Goal: Obtain resource: Obtain resource

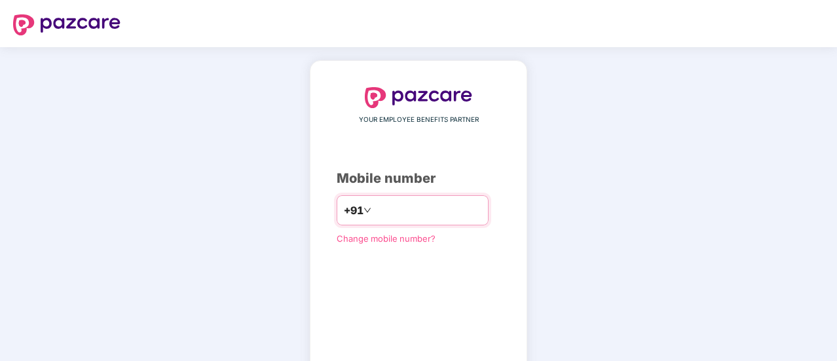
click at [416, 198] on div "+91" at bounding box center [412, 210] width 152 height 30
click at [421, 214] on input "number" at bounding box center [427, 210] width 107 height 21
type input "**********"
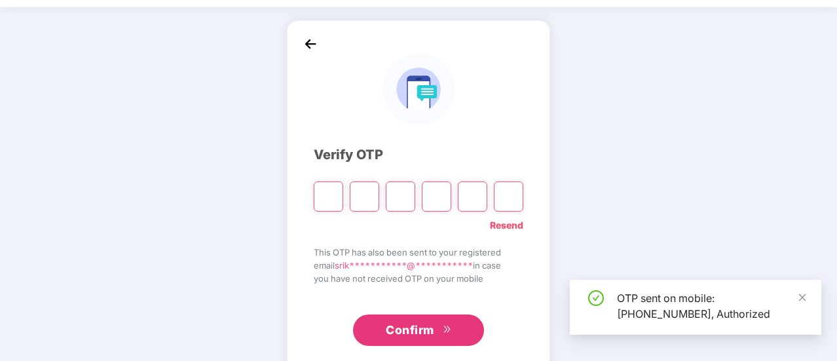
scroll to position [41, 0]
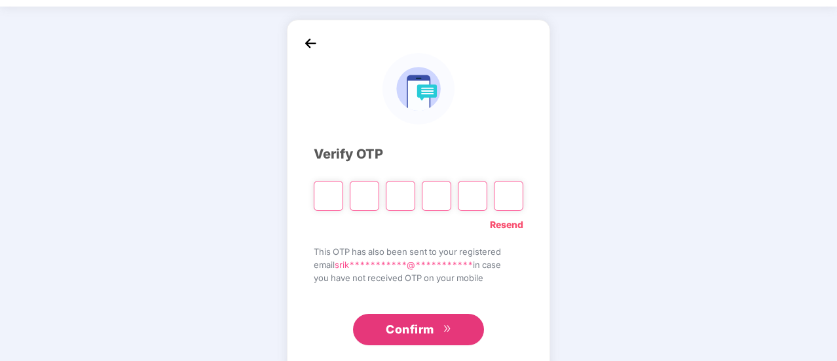
type input "*"
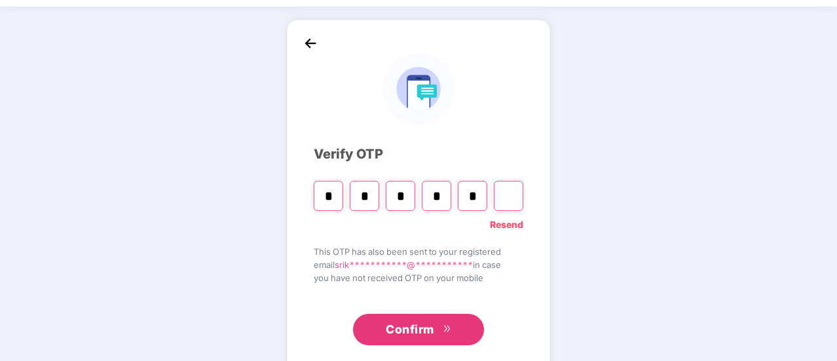
type input "*"
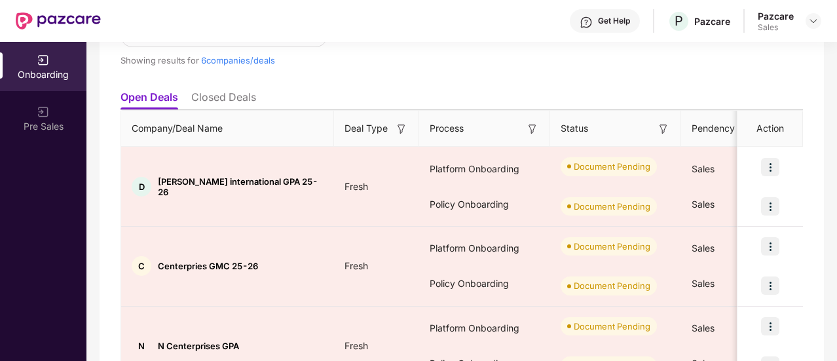
scroll to position [0, 0]
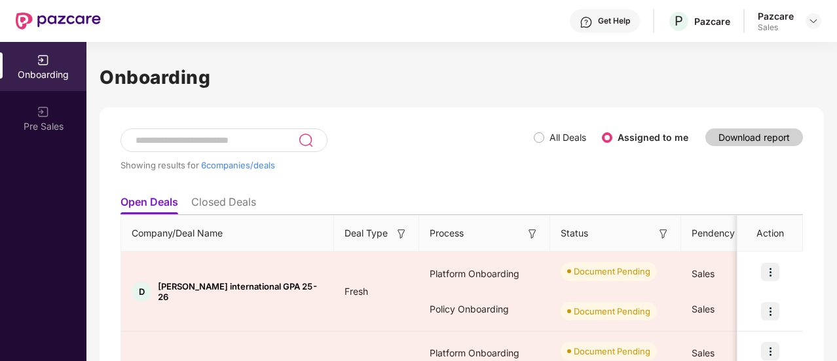
click at [545, 136] on span "All Deals" at bounding box center [567, 137] width 47 height 14
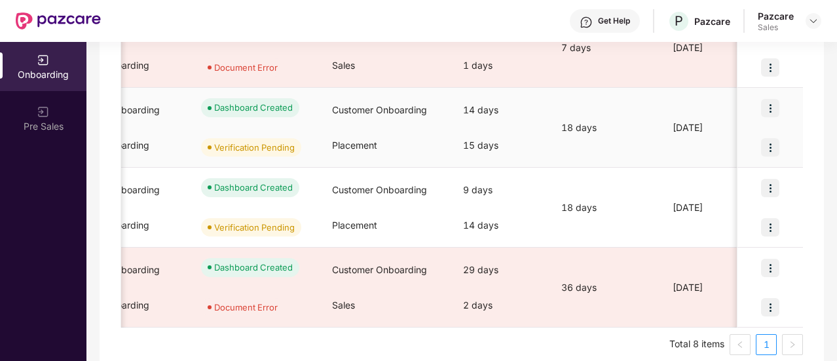
scroll to position [0, 360]
click at [770, 105] on img at bounding box center [770, 108] width 18 height 18
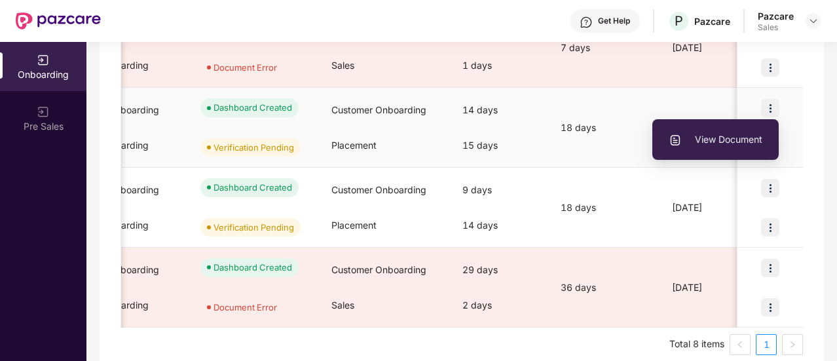
click at [734, 148] on li "View Document" at bounding box center [715, 139] width 126 height 27
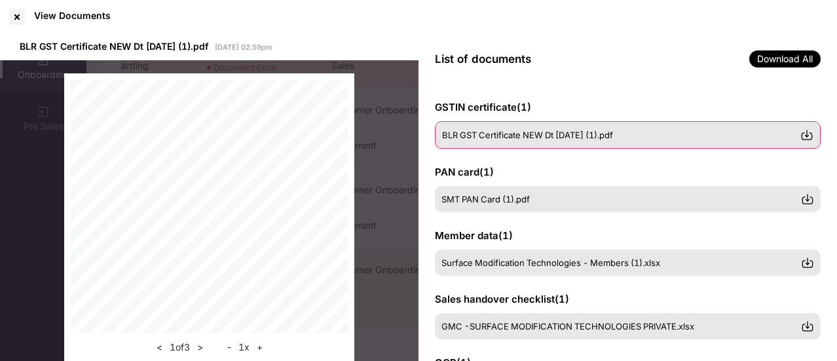
click at [511, 141] on div "BLR GST Certificate NEW Dt [DATE] (1).pdf" at bounding box center [628, 134] width 386 height 27
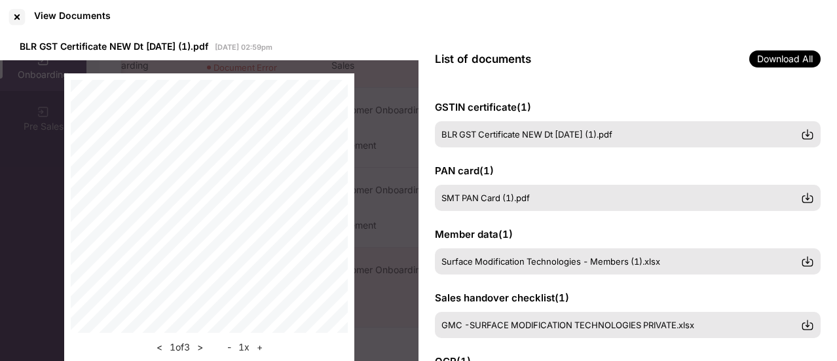
click at [494, 185] on div "SMT PAN Card (1).pdf" at bounding box center [628, 198] width 386 height 26
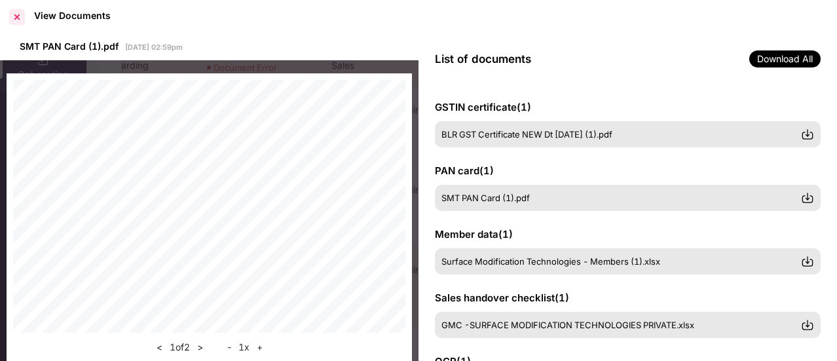
click at [24, 16] on div at bounding box center [17, 17] width 21 height 21
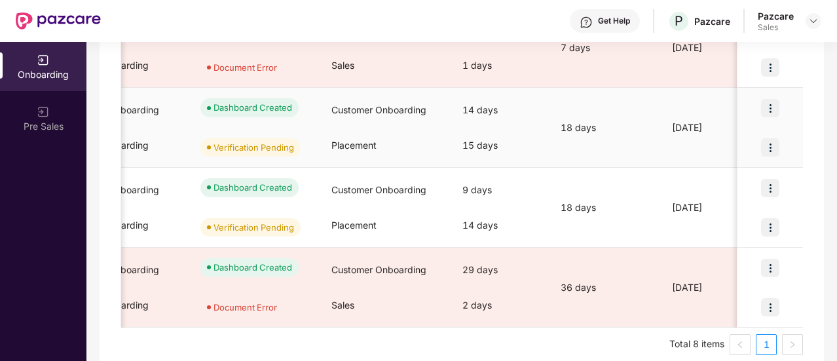
scroll to position [0, 0]
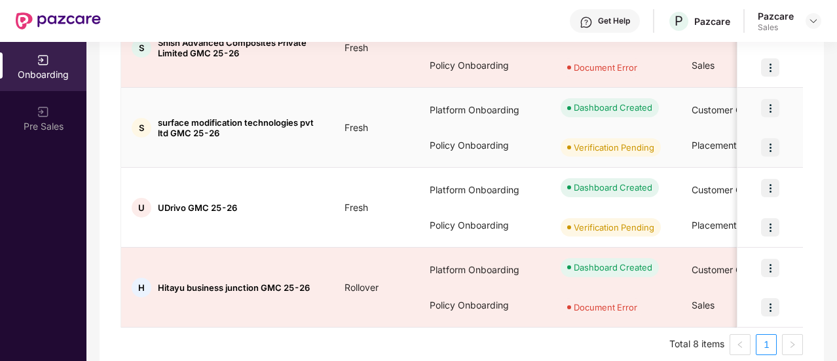
click at [774, 105] on img at bounding box center [770, 108] width 18 height 18
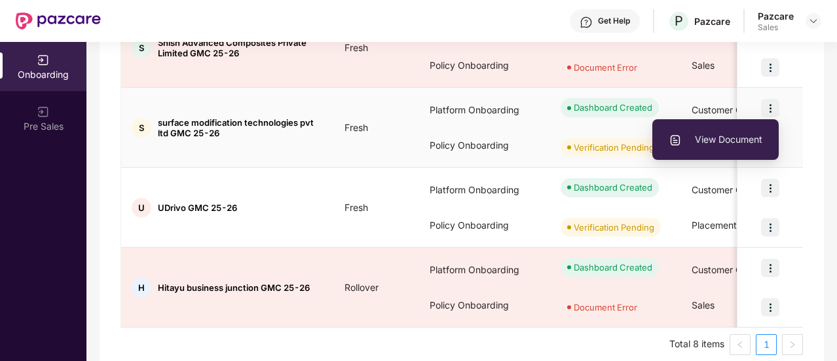
click at [749, 132] on li "View Document" at bounding box center [715, 139] width 126 height 27
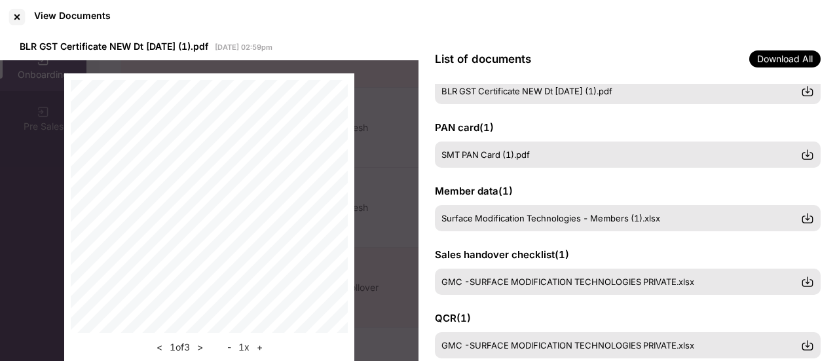
scroll to position [44, 0]
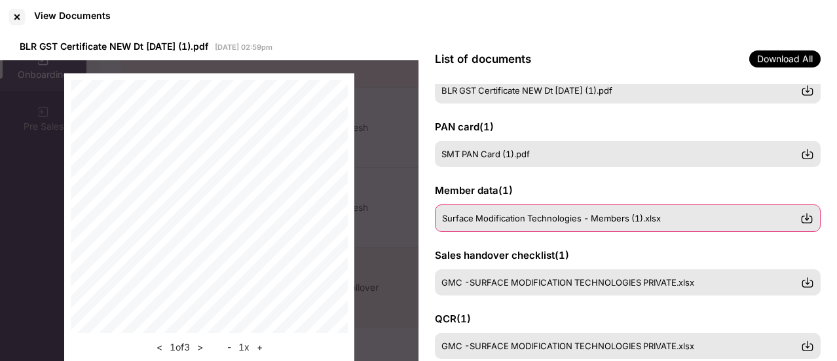
click at [594, 224] on div "Surface Modification Technologies - Members (1).xlsx" at bounding box center [628, 217] width 386 height 27
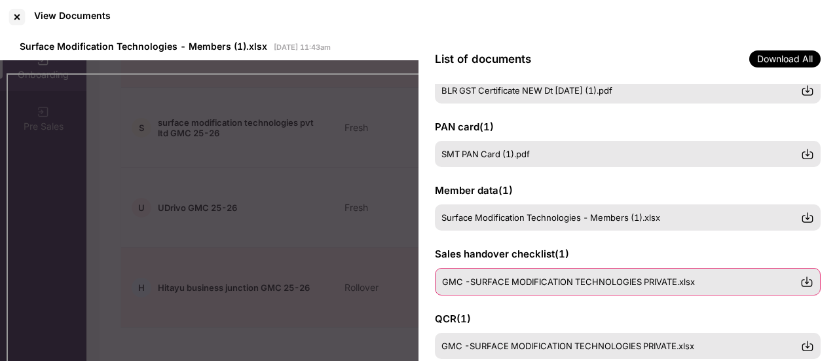
click at [583, 278] on span "GMC -SURFACE MODIFICATION TECHNOLOGIES PRIVATE.xlsx" at bounding box center [568, 281] width 253 height 10
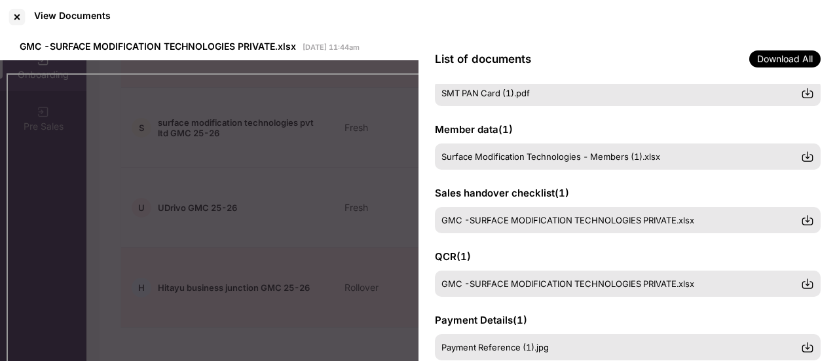
scroll to position [0, 0]
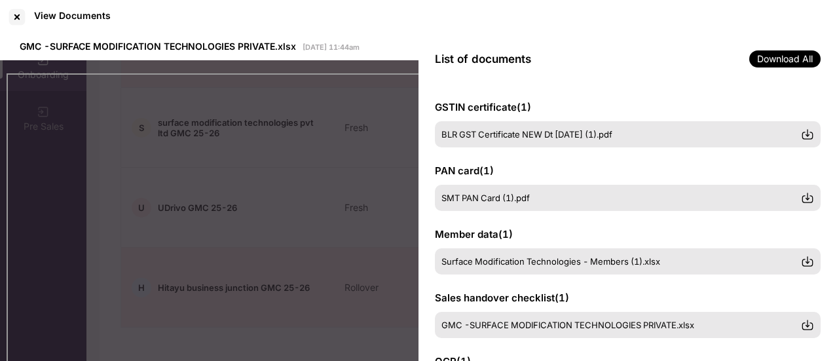
click at [27, 27] on div "View Documents" at bounding box center [418, 17] width 837 height 34
click at [24, 23] on div at bounding box center [17, 17] width 21 height 21
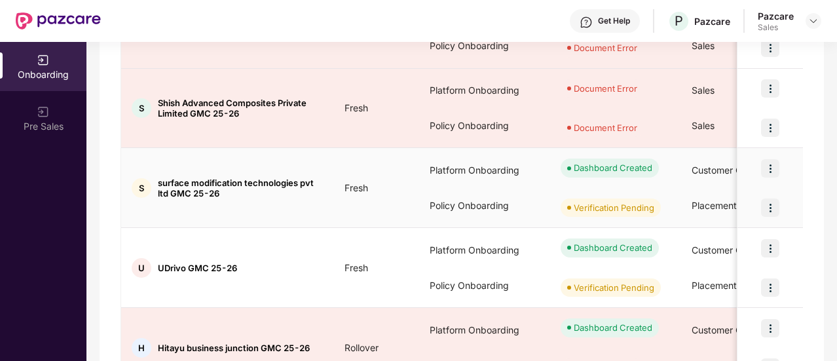
scroll to position [0, 57]
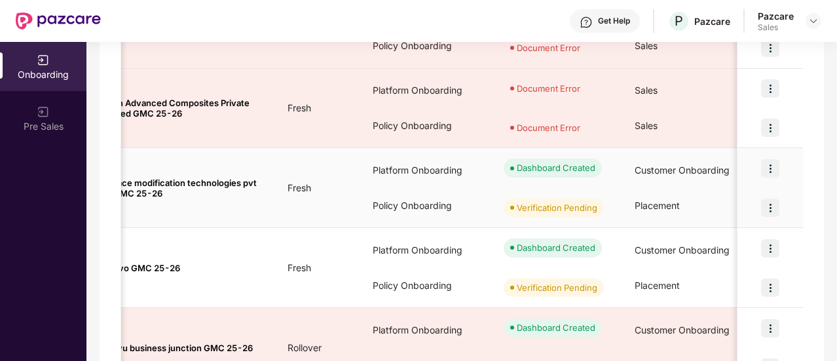
click at [771, 165] on img at bounding box center [770, 168] width 18 height 18
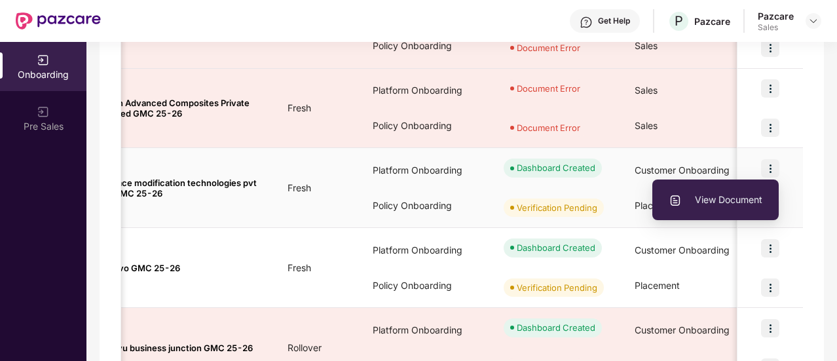
click at [363, 195] on div "Policy Onboarding" at bounding box center [427, 205] width 131 height 35
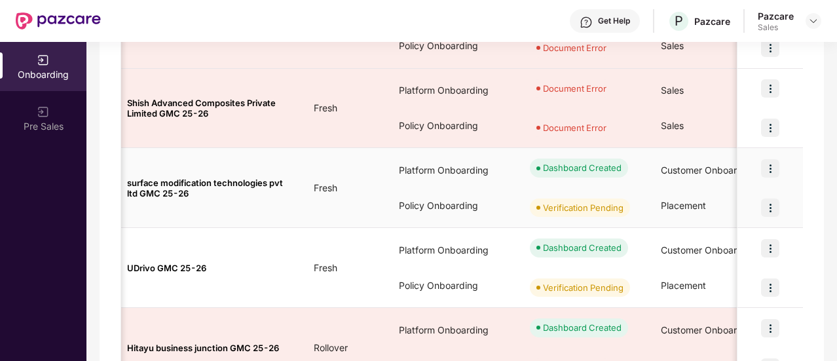
scroll to position [0, 31]
click at [761, 162] on img at bounding box center [770, 168] width 18 height 18
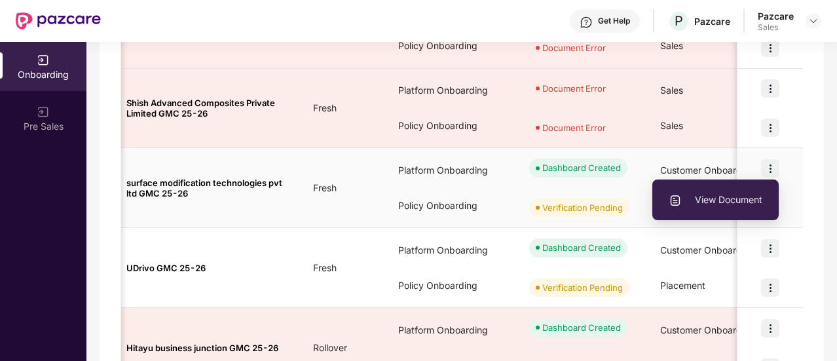
click at [736, 204] on span "View Document" at bounding box center [715, 199] width 94 height 14
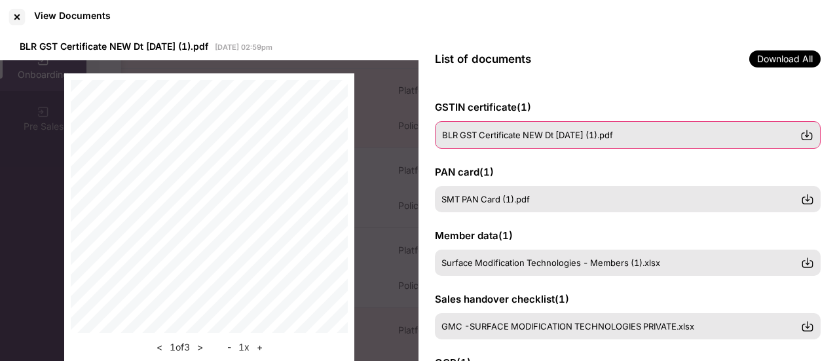
click at [545, 137] on span "BLR GST Certificate NEW Dt [DATE] (1).pdf" at bounding box center [527, 135] width 171 height 10
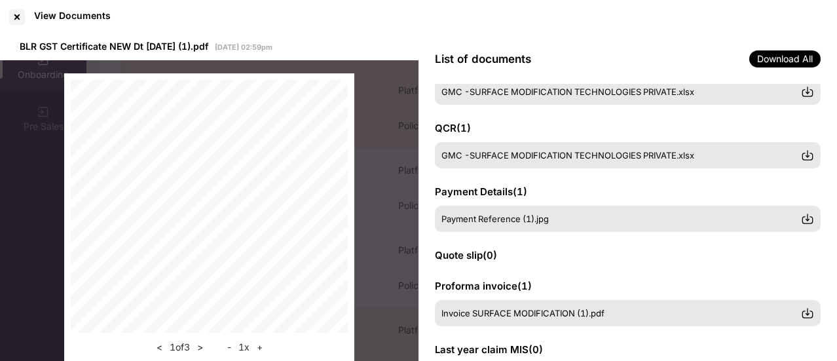
scroll to position [0, 0]
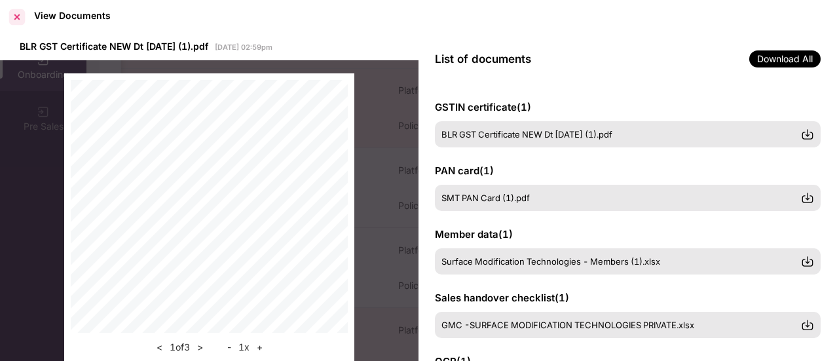
click at [12, 14] on div at bounding box center [17, 17] width 21 height 21
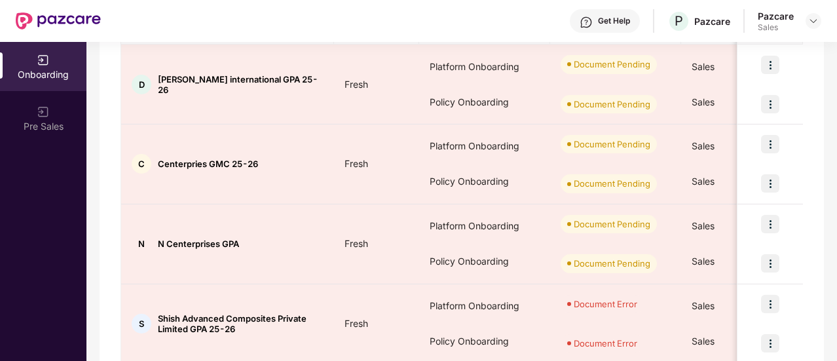
scroll to position [208, 0]
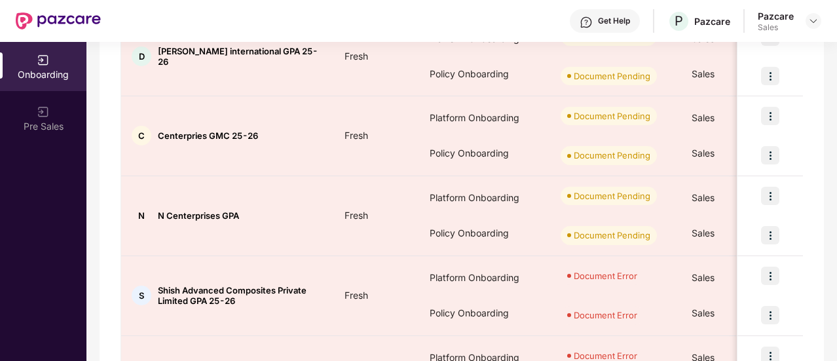
scroll to position [102, 0]
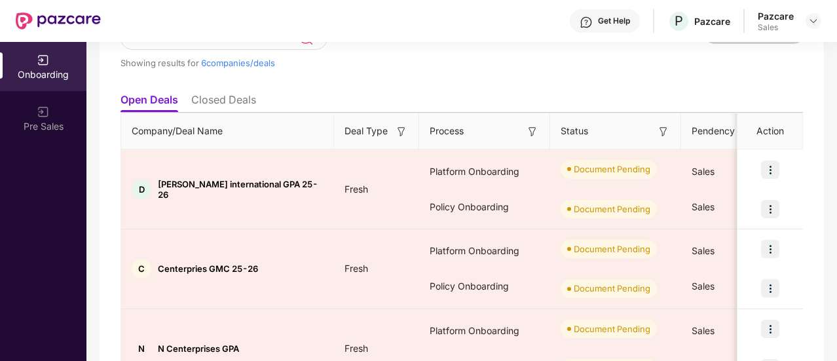
click at [240, 107] on li "Closed Deals" at bounding box center [223, 102] width 65 height 19
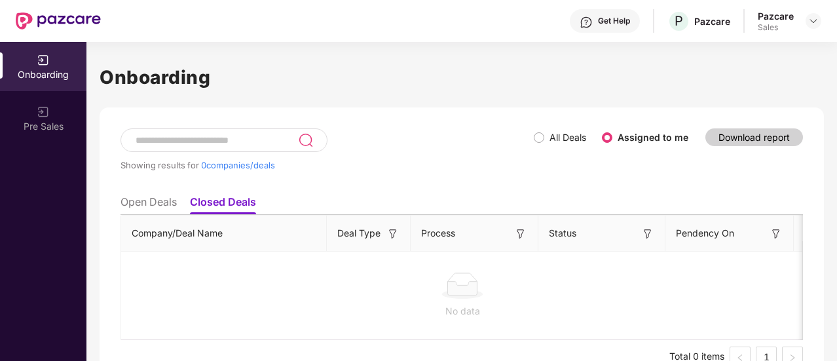
scroll to position [26, 0]
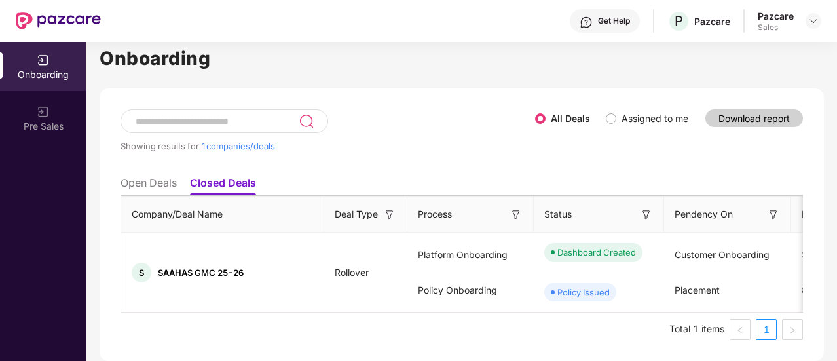
click at [172, 176] on li "Open Deals" at bounding box center [148, 185] width 56 height 19
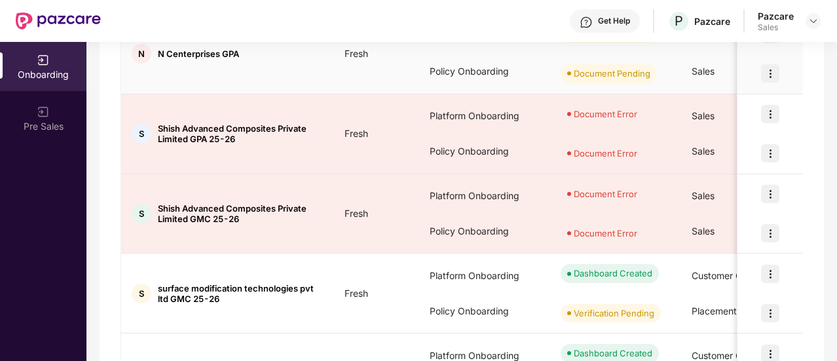
scroll to position [403, 0]
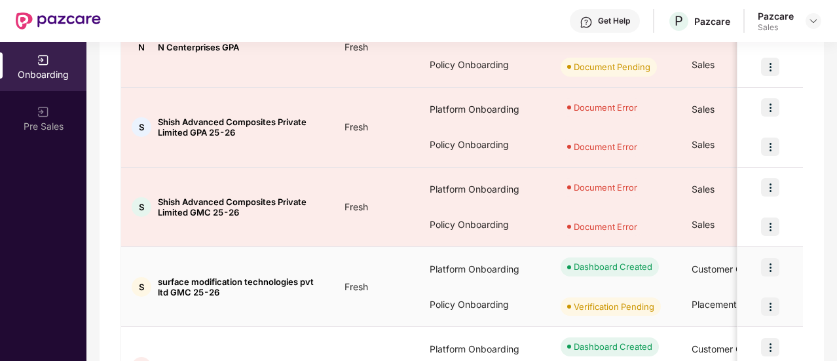
click at [767, 262] on img at bounding box center [770, 267] width 18 height 18
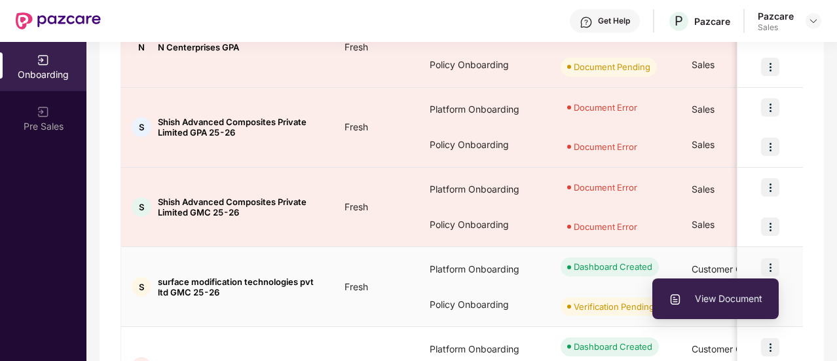
click at [733, 297] on span "View Document" at bounding box center [715, 298] width 94 height 14
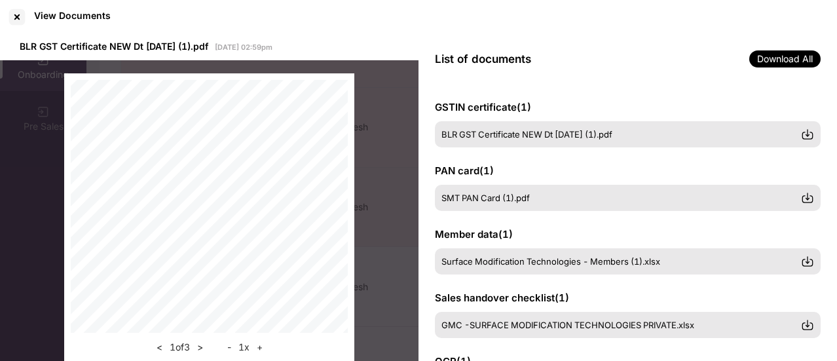
scroll to position [123, 0]
click at [203, 348] on button ">" at bounding box center [200, 347] width 14 height 16
click at [156, 348] on button "<" at bounding box center [160, 347] width 14 height 16
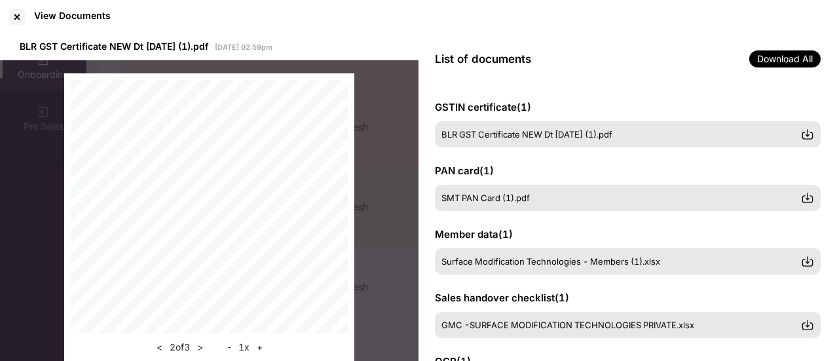
click at [156, 348] on button "<" at bounding box center [160, 347] width 14 height 16
click at [14, 24] on div at bounding box center [17, 17] width 21 height 21
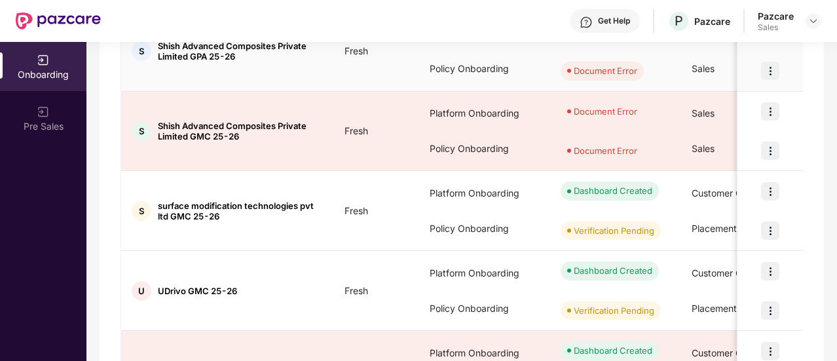
scroll to position [534, 0]
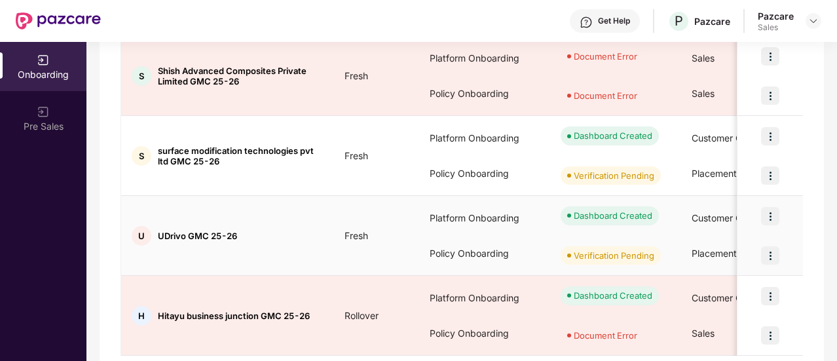
click at [761, 213] on img at bounding box center [770, 216] width 18 height 18
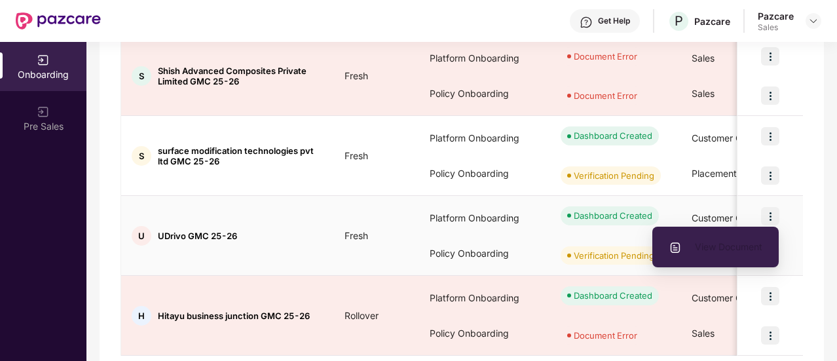
click at [730, 245] on span "View Document" at bounding box center [715, 247] width 94 height 14
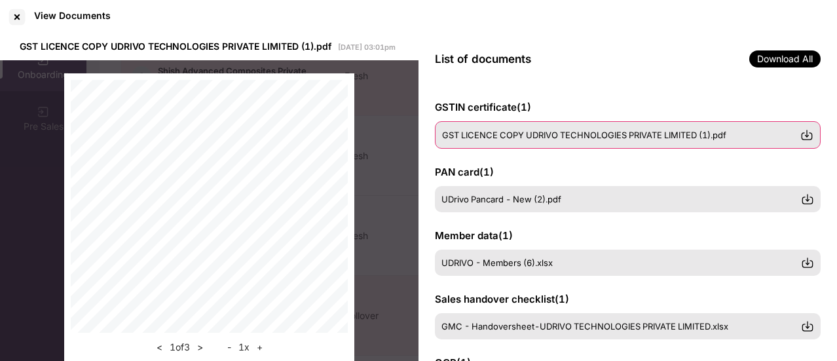
click at [488, 143] on div "GST LICENCE COPY UDRIVO TECHNOLOGIES PRIVATE LIMITED (1).pdf" at bounding box center [628, 134] width 386 height 27
click at [473, 146] on div "GST LICENCE COPY UDRIVO TECHNOLOGIES PRIVATE LIMITED (1).pdf" at bounding box center [628, 134] width 386 height 27
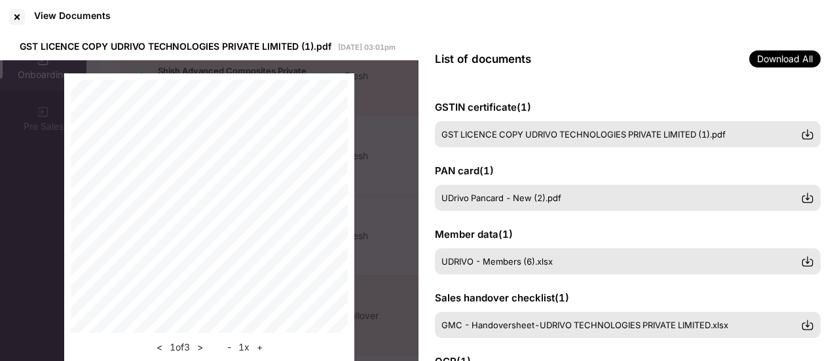
scroll to position [0, 0]
click at [16, 24] on div at bounding box center [17, 17] width 21 height 21
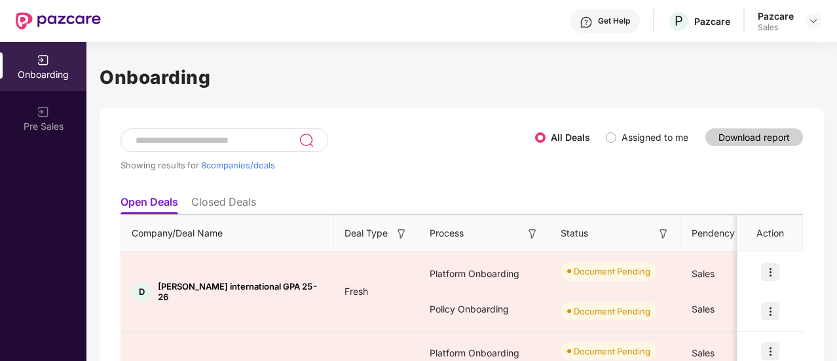
click at [254, 206] on li "Closed Deals" at bounding box center [223, 204] width 65 height 19
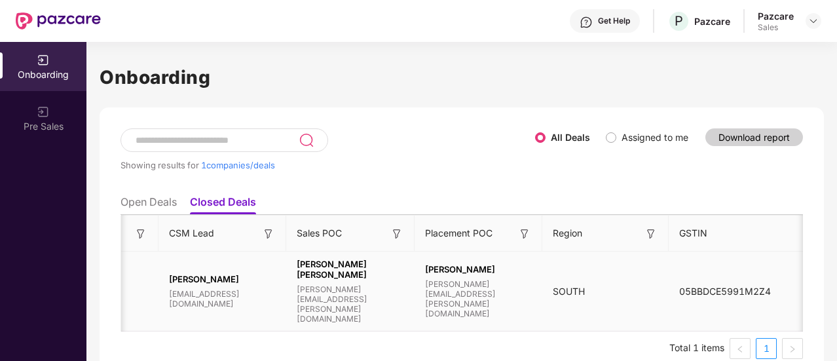
scroll to position [0, 1151]
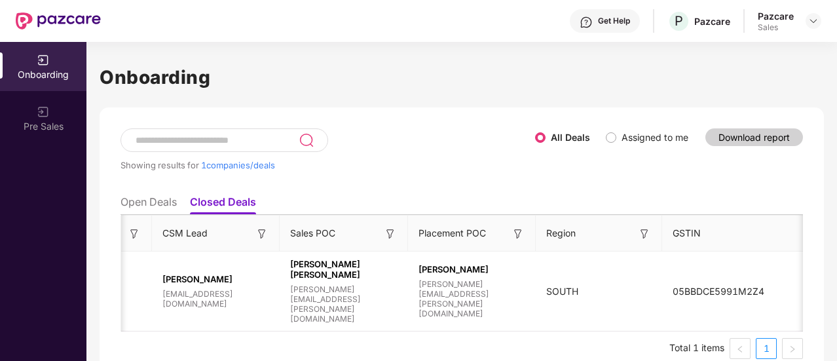
click at [172, 198] on li "Open Deals" at bounding box center [148, 204] width 56 height 19
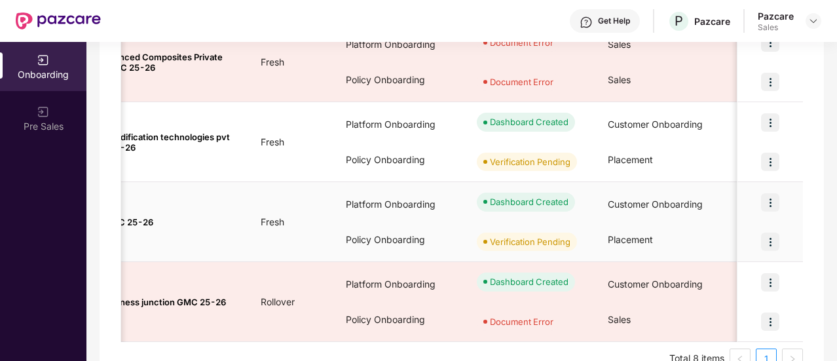
scroll to position [0, 0]
